Goal: Navigation & Orientation: Find specific page/section

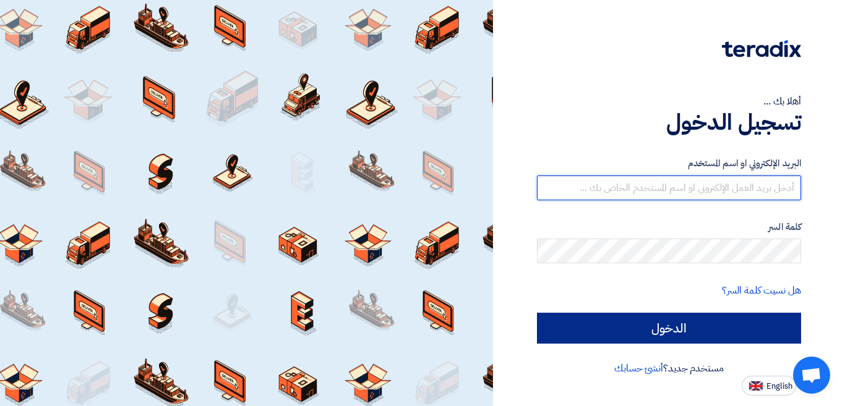
type input "[EMAIL_ADDRESS][DOMAIN_NAME]"
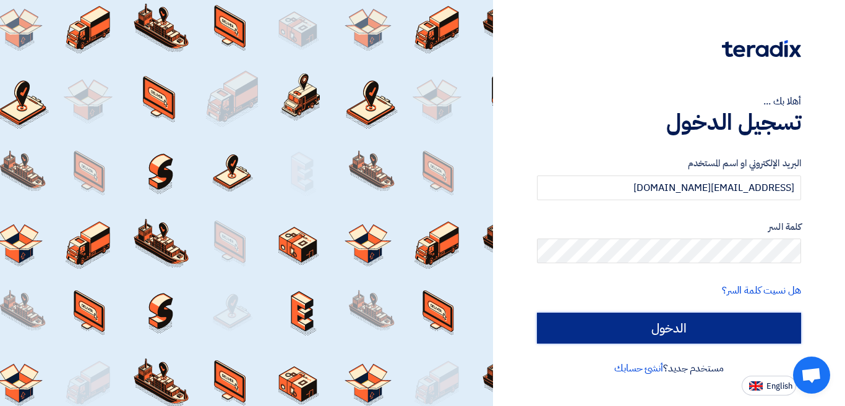
click at [566, 330] on input "الدخول" at bounding box center [669, 328] width 264 height 31
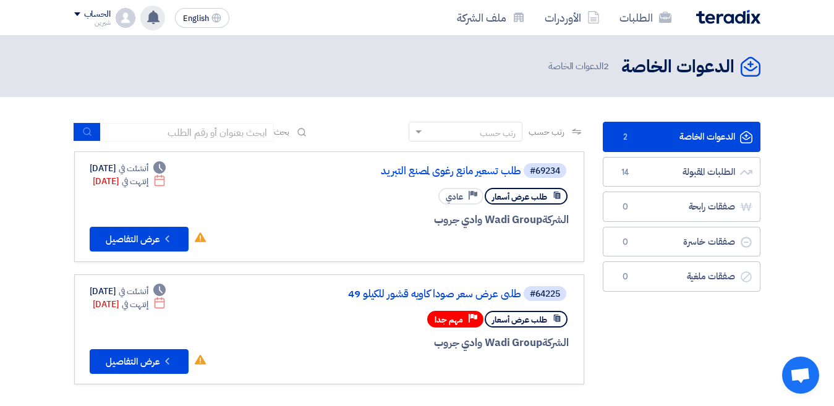
click at [159, 9] on div "تم مشاهدة العرض المقدم للطلب "Food additives" من قبل العميل [DATE] عرض سعرك لطل…" at bounding box center [152, 18] width 25 height 25
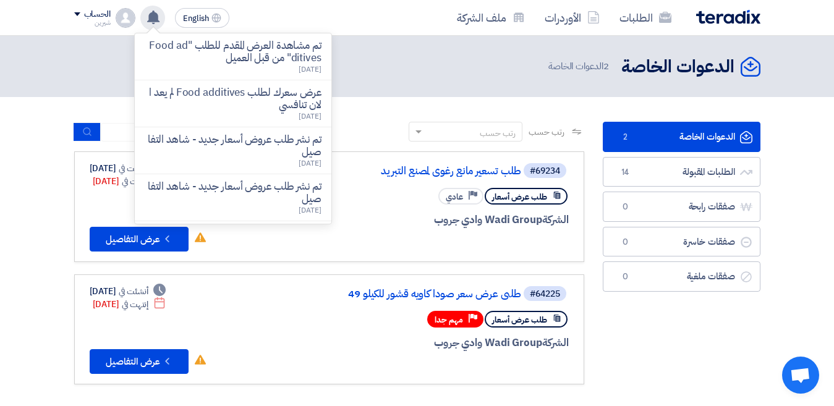
click at [157, 12] on icon at bounding box center [154, 18] width 14 height 14
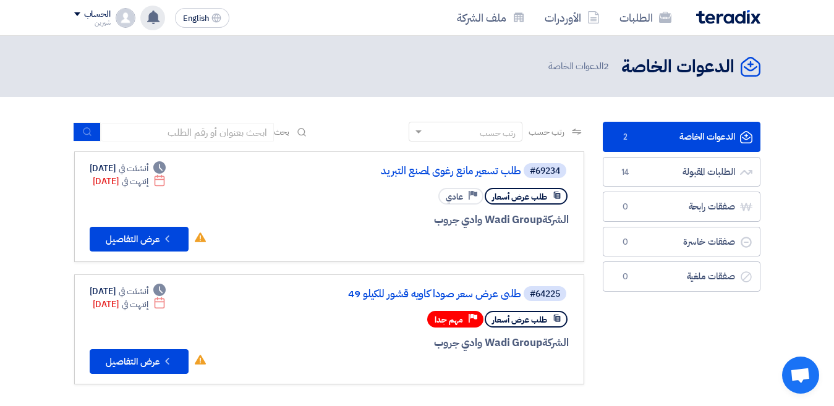
click at [156, 20] on use at bounding box center [153, 18] width 12 height 14
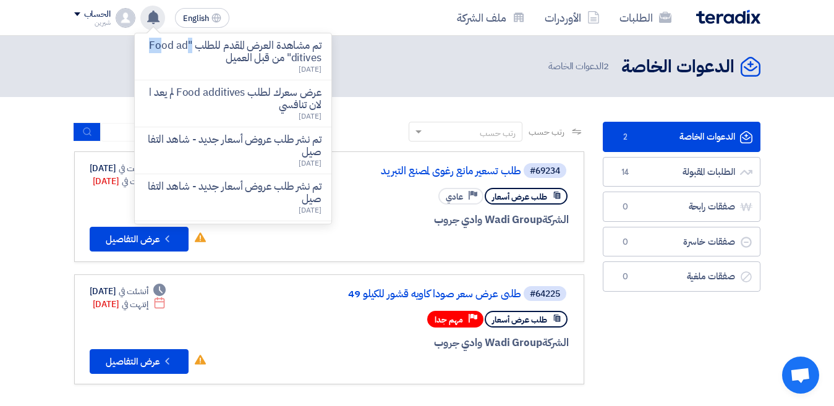
click at [156, 20] on use at bounding box center [153, 18] width 12 height 14
